Goal: Information Seeking & Learning: Learn about a topic

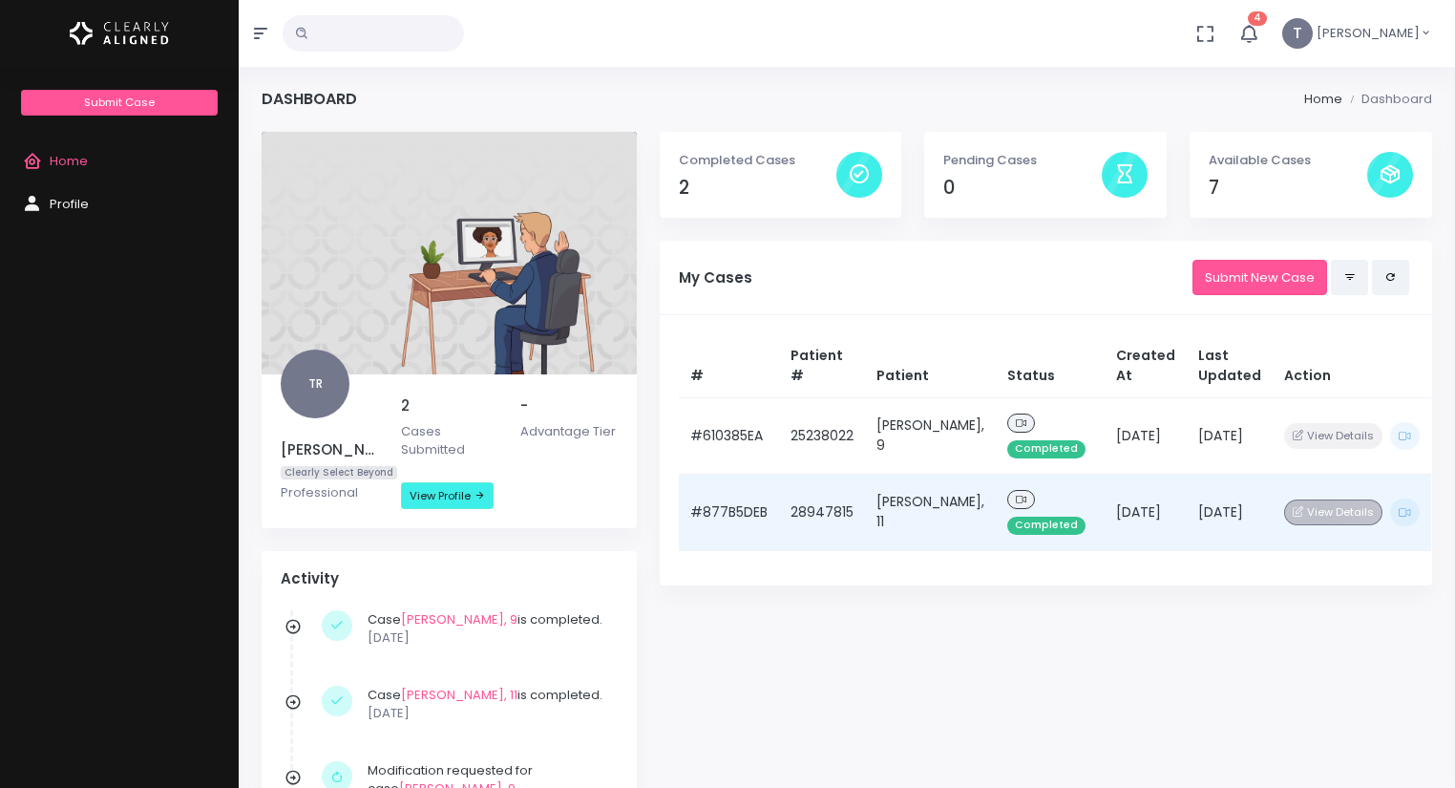
click at [1302, 515] on button "View Details" at bounding box center [1333, 512] width 98 height 26
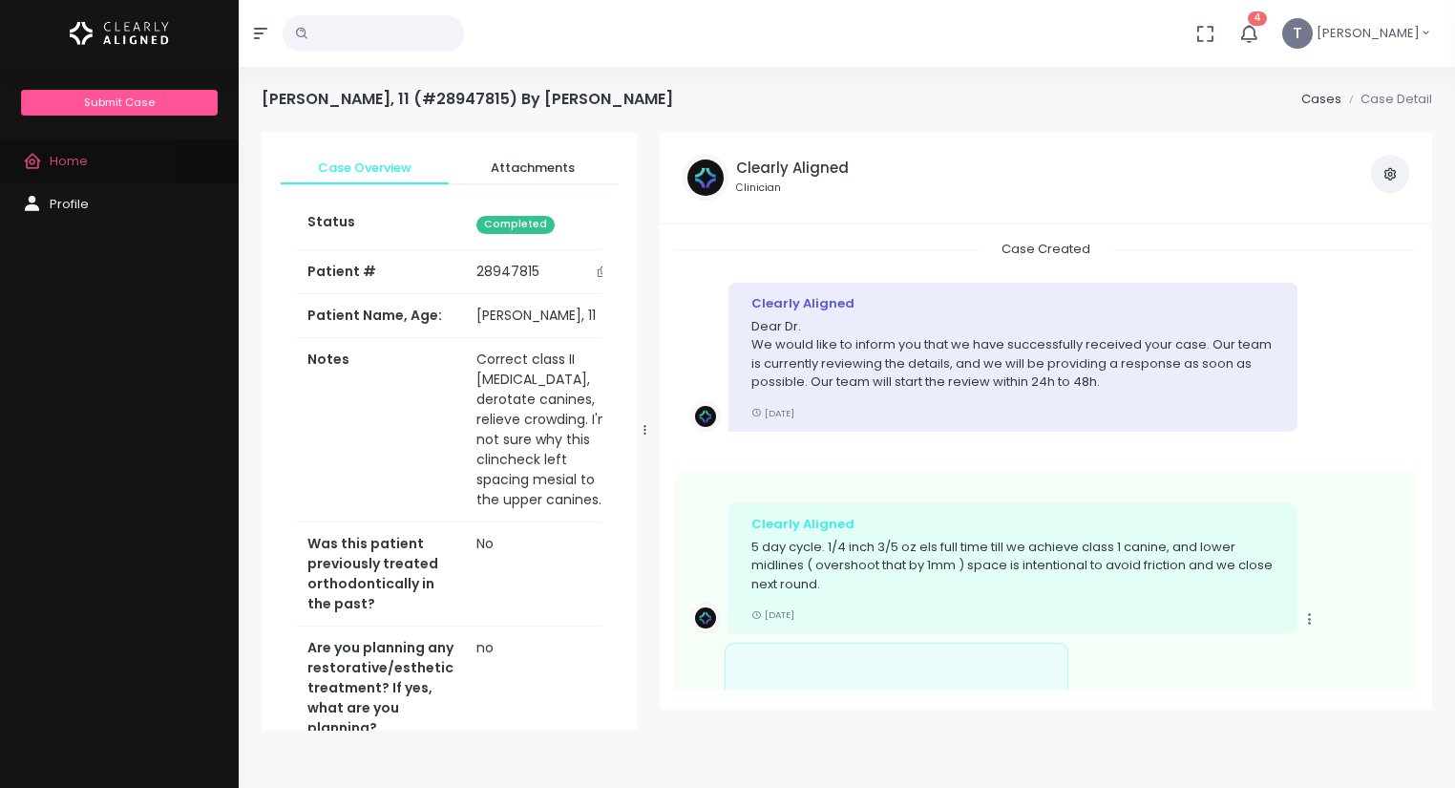
click at [73, 161] on span "Home" at bounding box center [69, 161] width 38 height 18
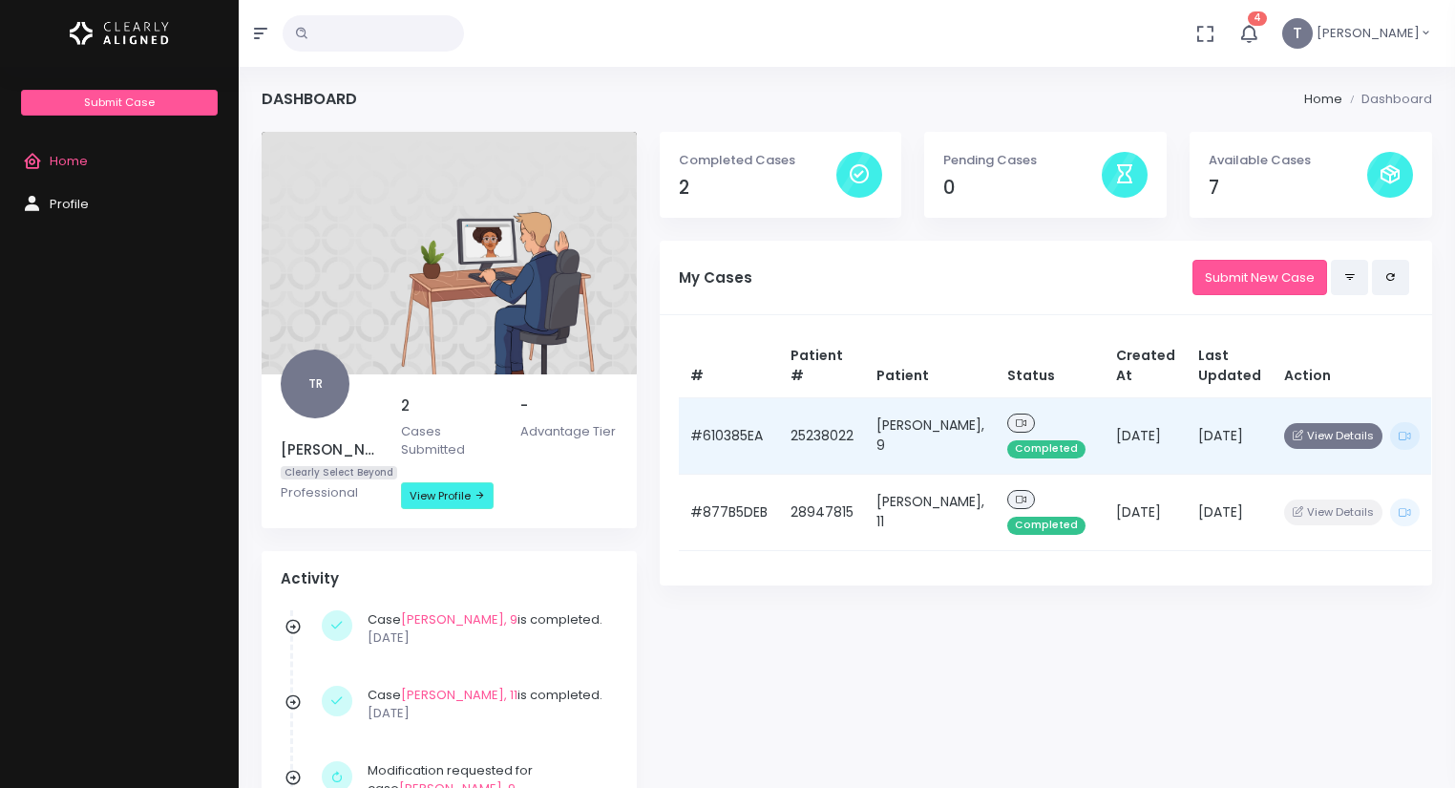
click at [1299, 432] on button "View Details" at bounding box center [1333, 436] width 98 height 26
